Goal: Information Seeking & Learning: Find specific fact

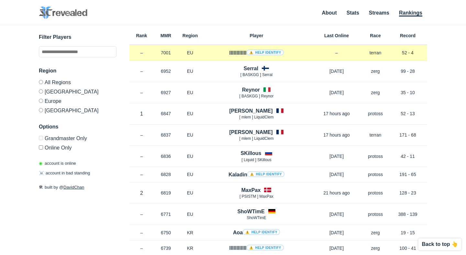
click at [235, 53] on h4 "llllllllllll ⚠️ Help identify" at bounding box center [256, 52] width 54 height 7
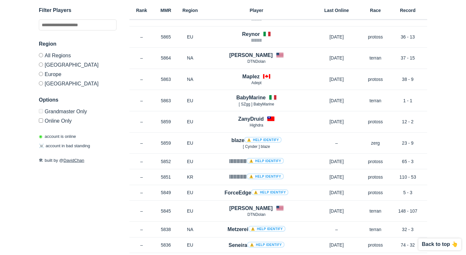
scroll to position [3763, 0]
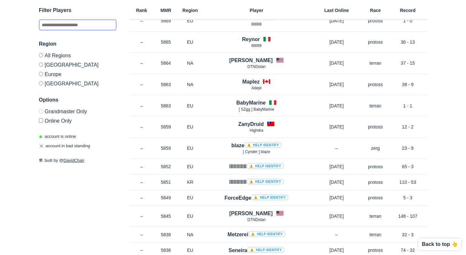
click at [98, 30] on input "text" at bounding box center [78, 24] width 78 height 11
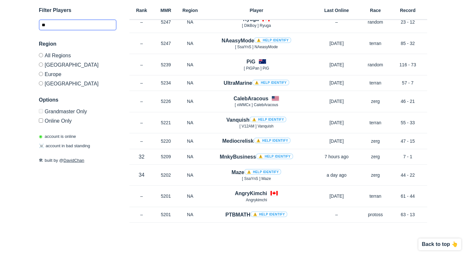
scroll to position [830, 0]
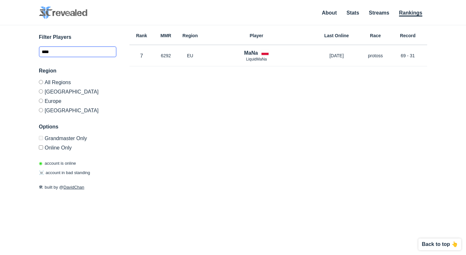
type input "****"
click at [183, 77] on div "Rank MMR Region Player Last Online Race Record Rank 7 in [GEOGRAPHIC_DATA] MMR …" at bounding box center [279, 115] width 298 height 181
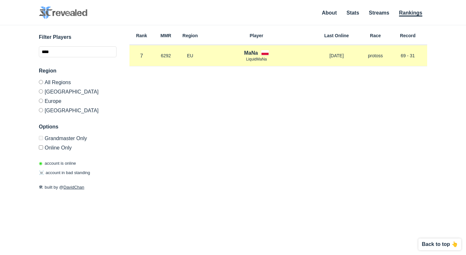
click at [251, 53] on h4 "MaNa" at bounding box center [251, 52] width 14 height 7
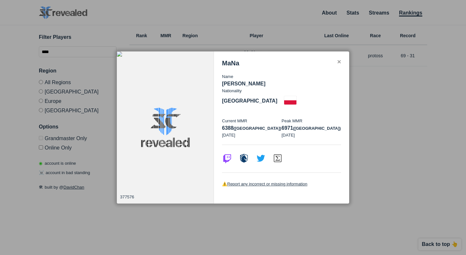
click at [341, 65] on div "✕" at bounding box center [339, 62] width 4 height 5
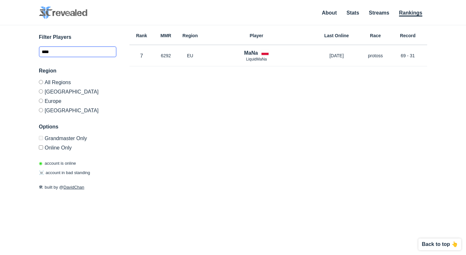
click at [75, 52] on input "****" at bounding box center [78, 51] width 78 height 11
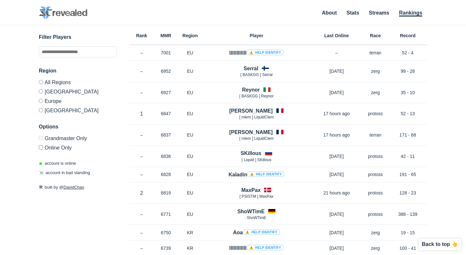
click at [10, 83] on div "✕ 377576 MaNa Name [PERSON_NAME] Nationality [DEMOGRAPHIC_DATA] Current MMR 638…" at bounding box center [232, 132] width 453 height 214
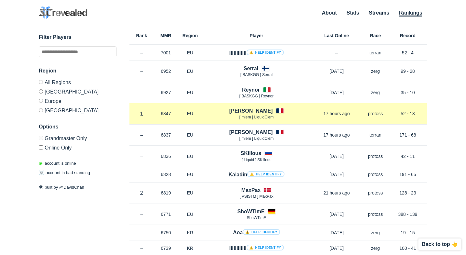
click at [253, 110] on h4 "[PERSON_NAME]" at bounding box center [250, 110] width 43 height 7
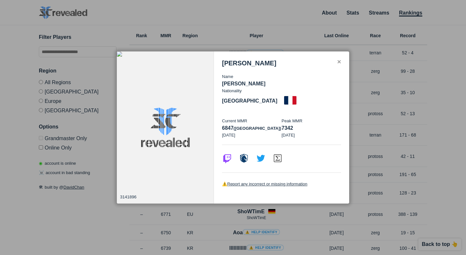
click at [340, 65] on div "✕" at bounding box center [339, 62] width 4 height 5
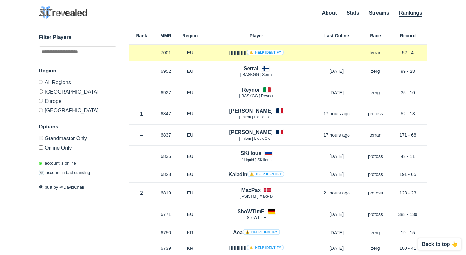
click at [240, 55] on h4 "llllllllllll ⚠️ Help identify" at bounding box center [256, 52] width 54 height 7
click at [239, 53] on h4 "llllllllllll ⚠️ Help identify" at bounding box center [256, 52] width 54 height 7
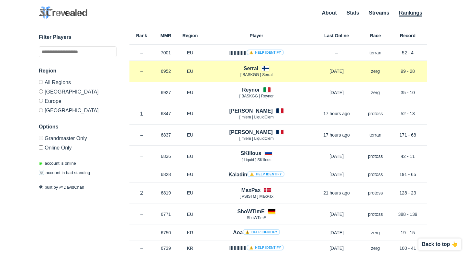
click at [252, 70] on h4 "Serral" at bounding box center [251, 68] width 15 height 7
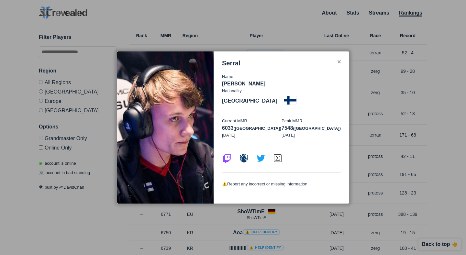
click at [339, 65] on div "✕" at bounding box center [339, 62] width 4 height 5
